Goal: Task Accomplishment & Management: Use online tool/utility

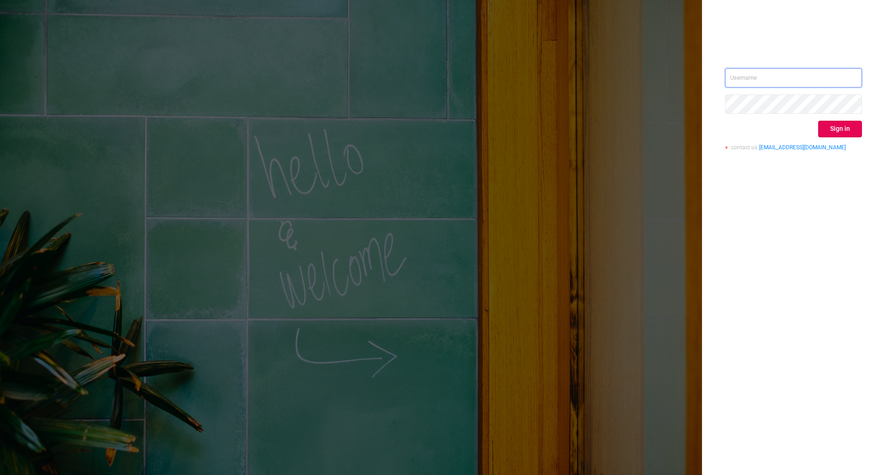
click at [816, 72] on input "text" at bounding box center [793, 77] width 137 height 19
type input "ivans@protected.media"
click at [844, 130] on button "Sign in" at bounding box center [840, 129] width 44 height 17
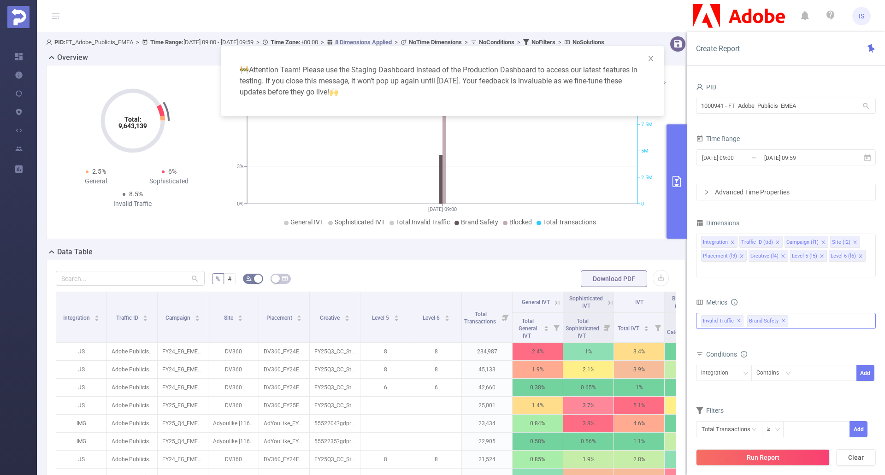
click at [804, 313] on div "Invalid Traffic ✕ Brand Safety ✕" at bounding box center [786, 321] width 180 height 16
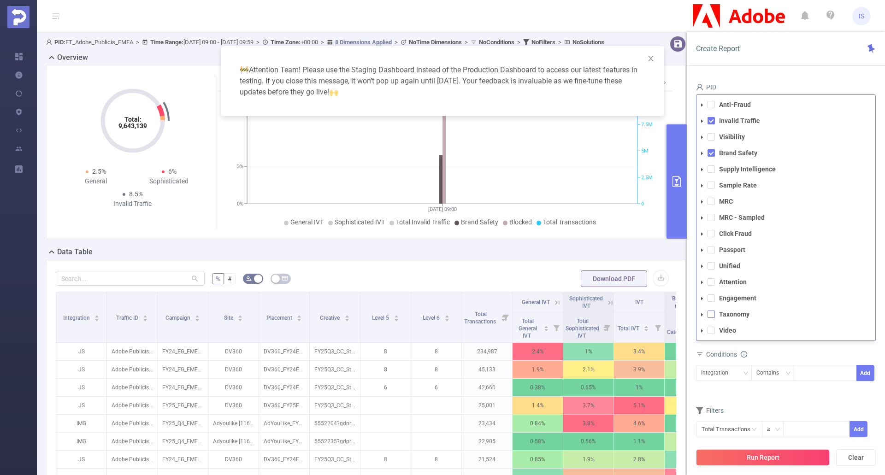
click at [714, 310] on span at bounding box center [710, 313] width 7 height 7
click at [698, 309] on span at bounding box center [701, 314] width 11 height 11
click at [711, 329] on icon "icon: caret-down" at bounding box center [710, 330] width 2 height 3
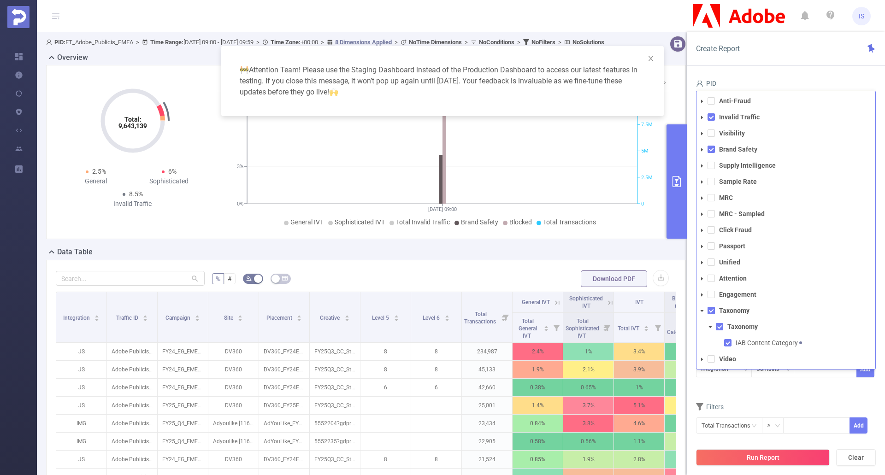
drag, startPoint x: 767, startPoint y: 457, endPoint x: 718, endPoint y: 438, distance: 53.0
click at [767, 457] on button "Run Report" at bounding box center [763, 457] width 134 height 17
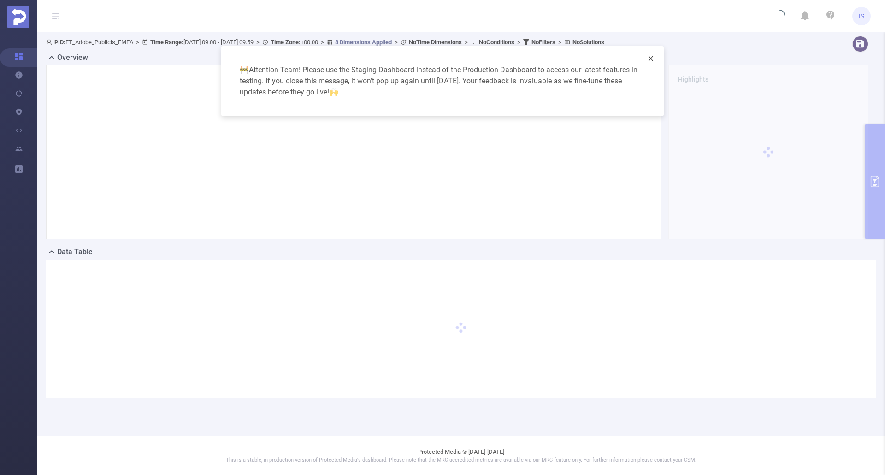
drag, startPoint x: 651, startPoint y: 57, endPoint x: 645, endPoint y: 64, distance: 10.1
click at [652, 57] on icon "icon: close" at bounding box center [650, 58] width 7 height 7
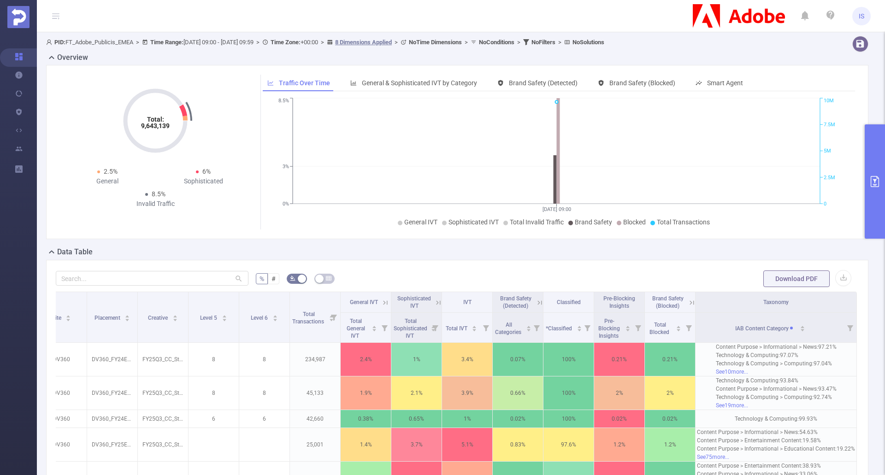
click at [873, 202] on button "primary" at bounding box center [874, 181] width 20 height 114
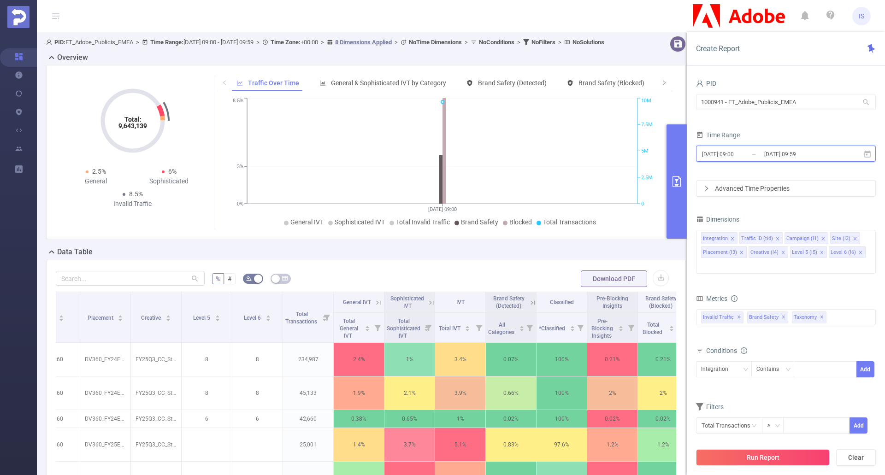
click at [865, 154] on icon at bounding box center [867, 154] width 8 height 8
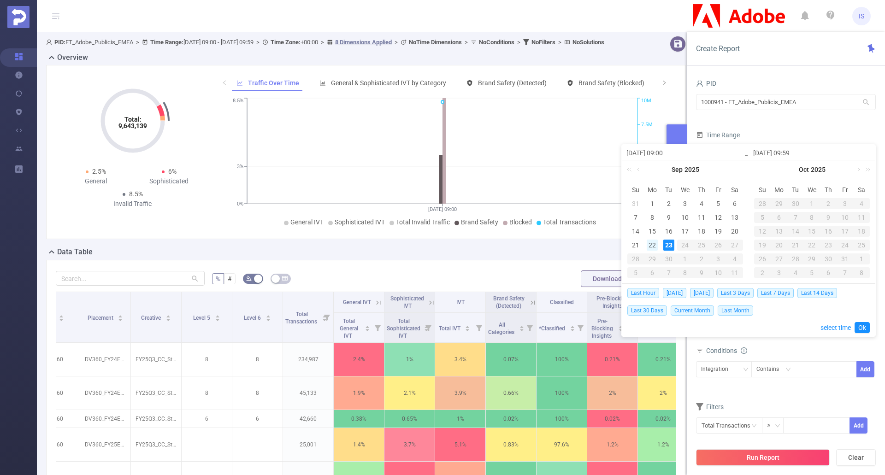
click at [653, 245] on div "22" at bounding box center [651, 245] width 11 height 11
click at [669, 244] on div "23" at bounding box center [668, 245] width 11 height 11
type input "2025-09-22 09:00"
click at [863, 326] on link "Ok" at bounding box center [861, 327] width 15 height 11
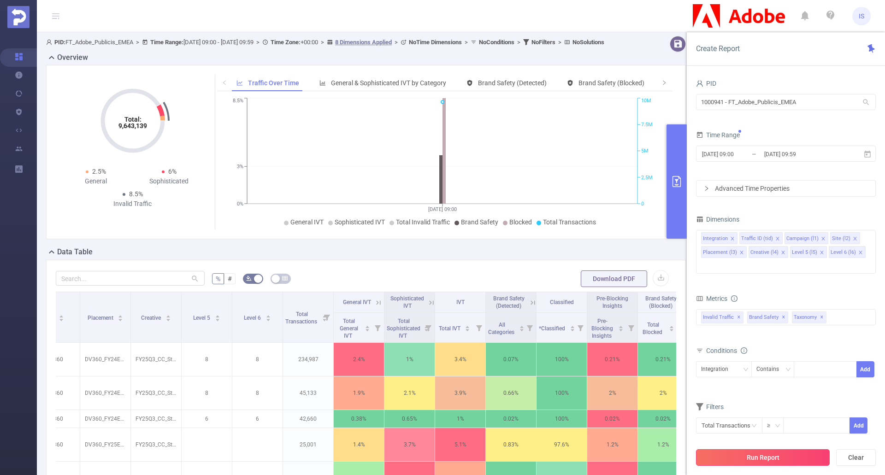
click at [788, 457] on button "Run Report" at bounding box center [763, 457] width 134 height 17
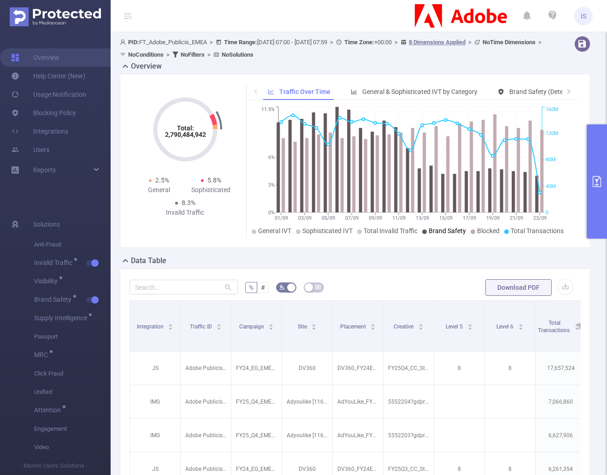
scroll to position [0, 829]
